Goal: Task Accomplishment & Management: Complete application form

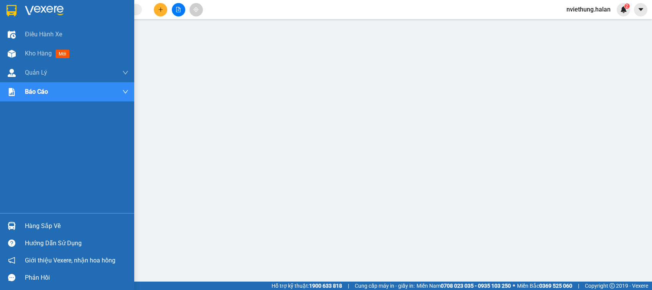
click at [54, 225] on div "Hàng sắp về" at bounding box center [76, 226] width 103 height 11
click at [36, 225] on div "Hàng sắp về" at bounding box center [76, 226] width 103 height 11
click at [20, 220] on div "Hàng sắp về" at bounding box center [67, 226] width 134 height 17
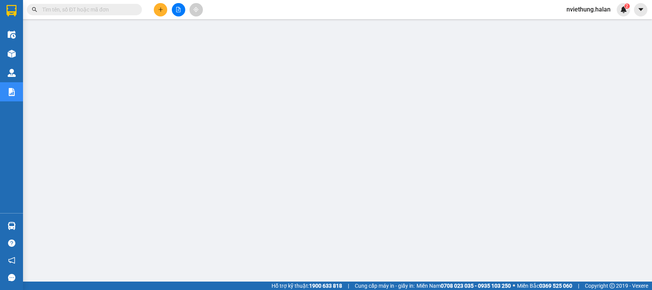
click at [118, 7] on input "text" at bounding box center [87, 9] width 90 height 8
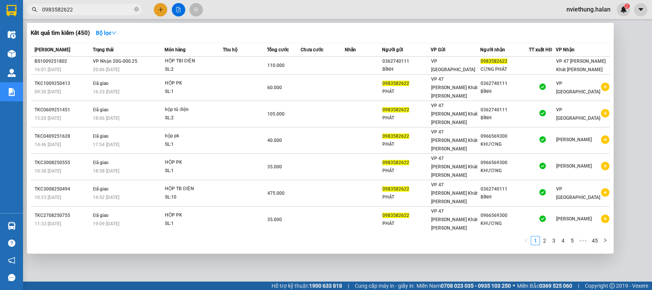
type input "0983582622"
click at [635, 76] on div at bounding box center [326, 145] width 652 height 290
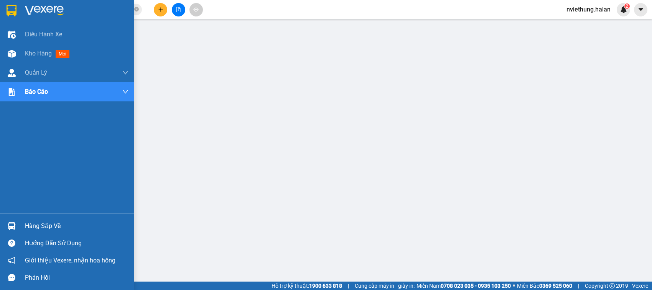
click at [18, 223] on div "Hàng sắp về" at bounding box center [67, 226] width 134 height 17
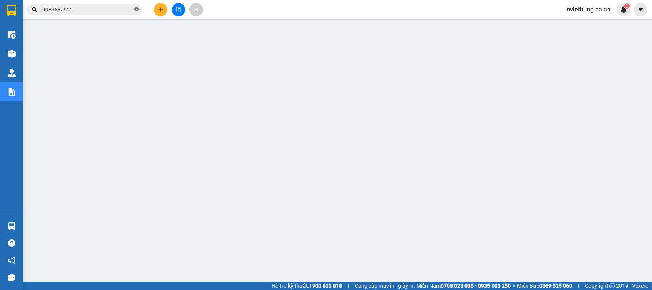
click at [137, 9] on icon "close-circle" at bounding box center [136, 9] width 5 height 5
click at [114, 10] on input "text" at bounding box center [87, 9] width 90 height 8
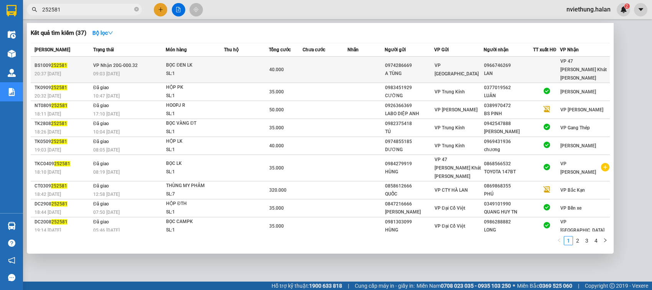
type input "252581"
click at [386, 70] on div "A TÙNG" at bounding box center [409, 74] width 49 height 8
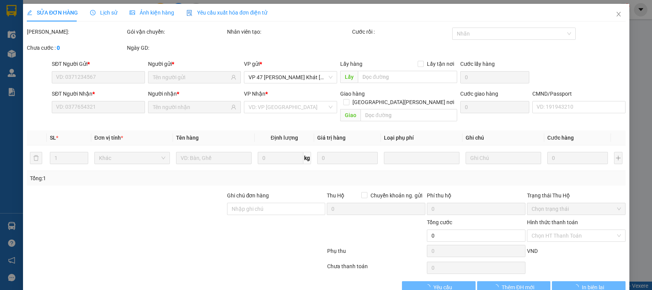
type input "0974286669"
type input "A TÙNG"
type input "0966746269"
type input "LAN"
type input "40.000"
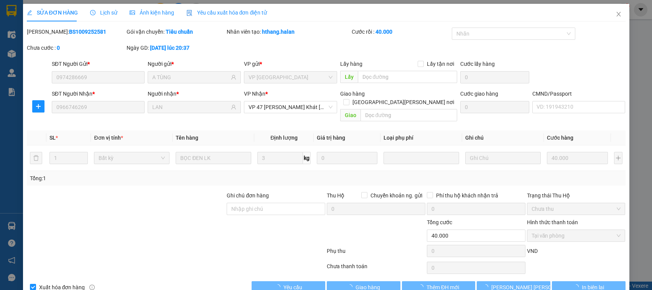
scroll to position [10, 0]
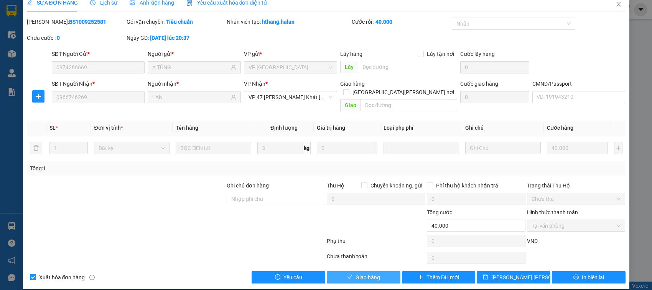
click at [373, 274] on span "Giao hàng" at bounding box center [367, 278] width 25 height 8
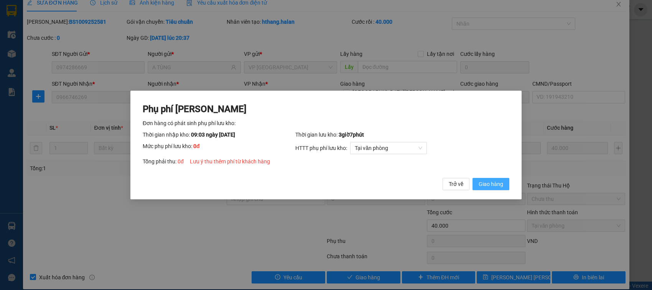
click at [493, 184] on span "Giao hàng" at bounding box center [490, 184] width 25 height 8
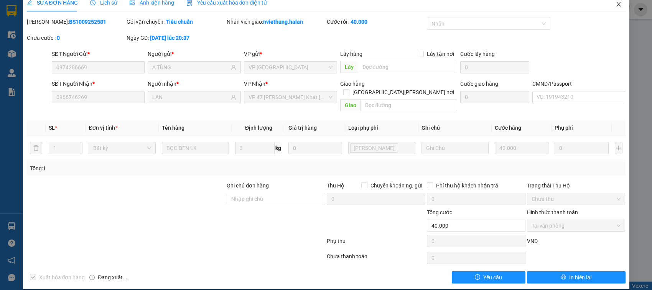
click at [615, 4] on icon "close" at bounding box center [618, 4] width 6 height 6
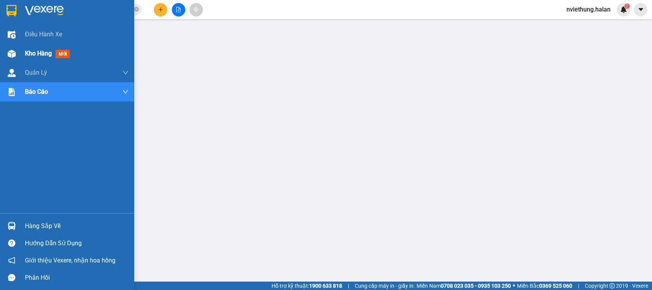
click at [31, 50] on span "Kho hàng" at bounding box center [38, 53] width 27 height 7
